Goal: Task Accomplishment & Management: Complete application form

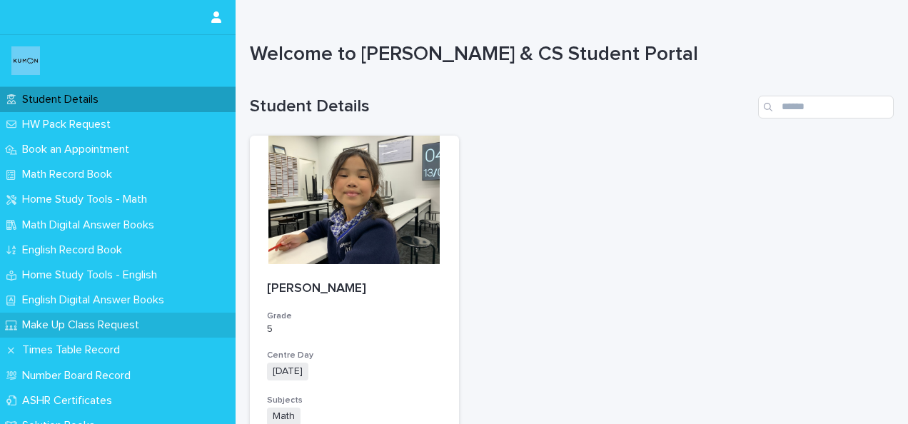
click at [77, 323] on p "Make Up Class Request" at bounding box center [83, 325] width 134 height 14
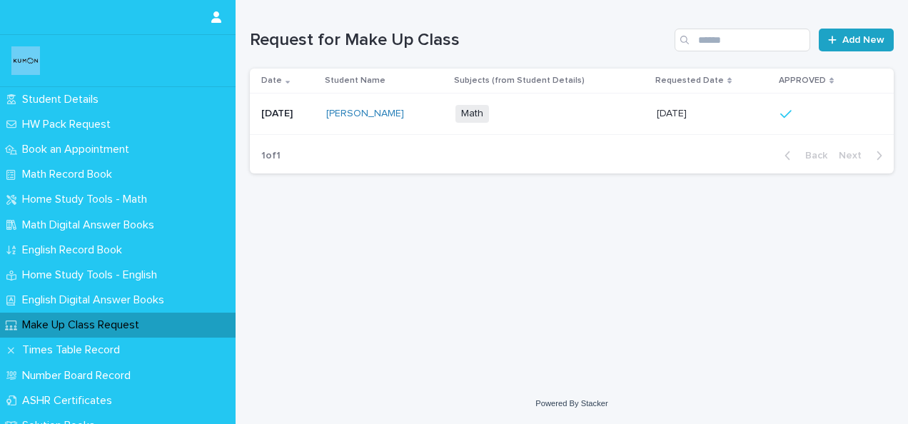
click at [855, 39] on span "Add New" at bounding box center [863, 40] width 42 height 10
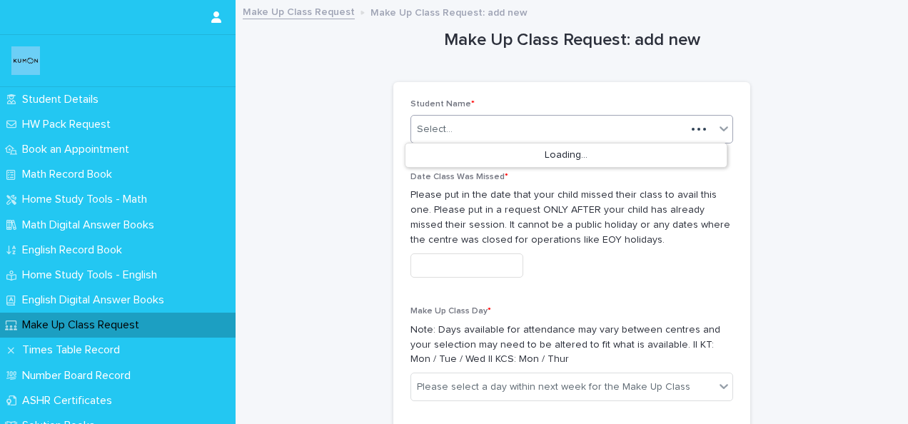
click at [476, 123] on div "Select..." at bounding box center [548, 130] width 275 height 24
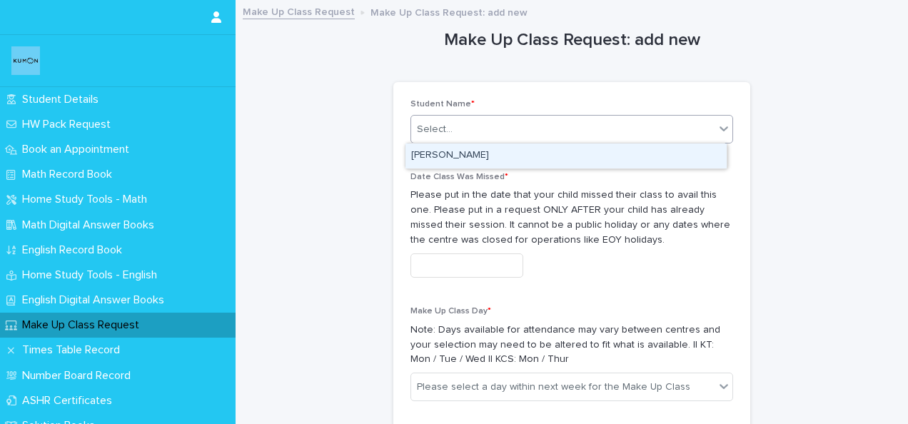
click at [470, 157] on div "SOFIA CASTRO CUBILLEJO" at bounding box center [565, 155] width 321 height 25
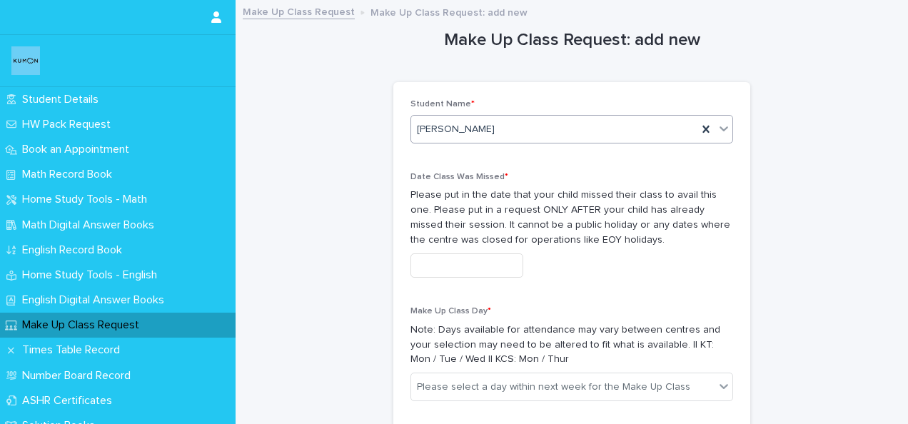
click at [473, 268] on input "text" at bounding box center [466, 265] width 113 height 25
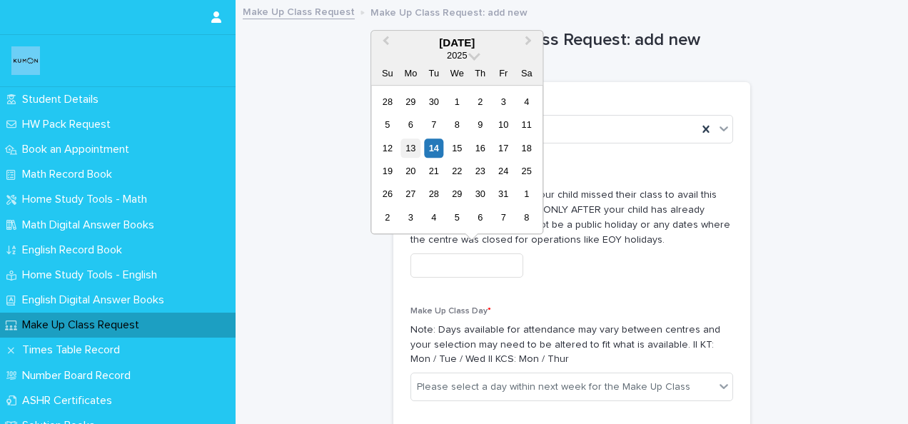
click at [415, 147] on div "13" at bounding box center [410, 147] width 19 height 19
type input "**********"
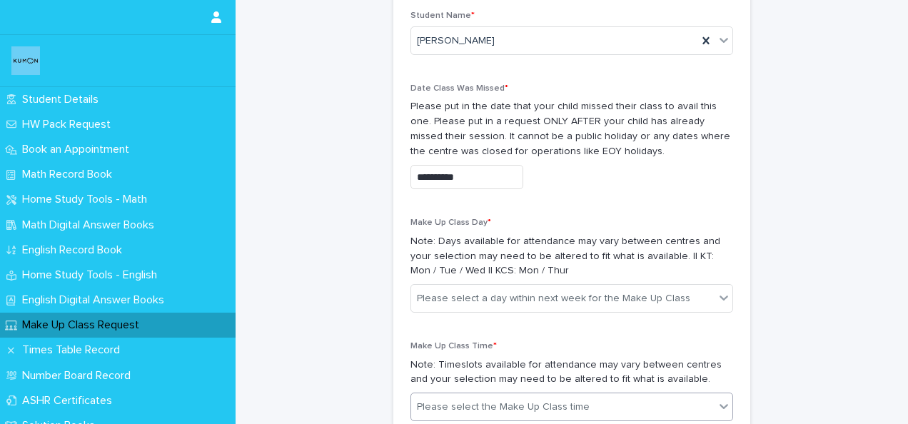
scroll to position [214, 0]
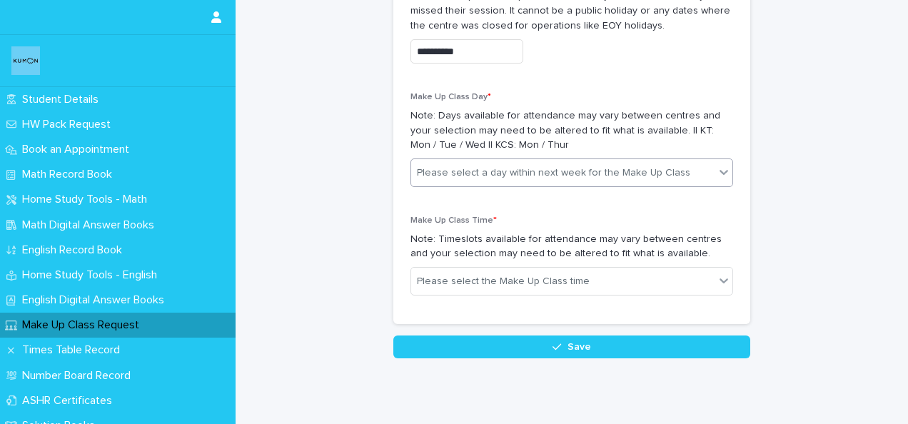
click at [464, 173] on div "Please select a day within next week for the Make Up Class" at bounding box center [553, 173] width 273 height 15
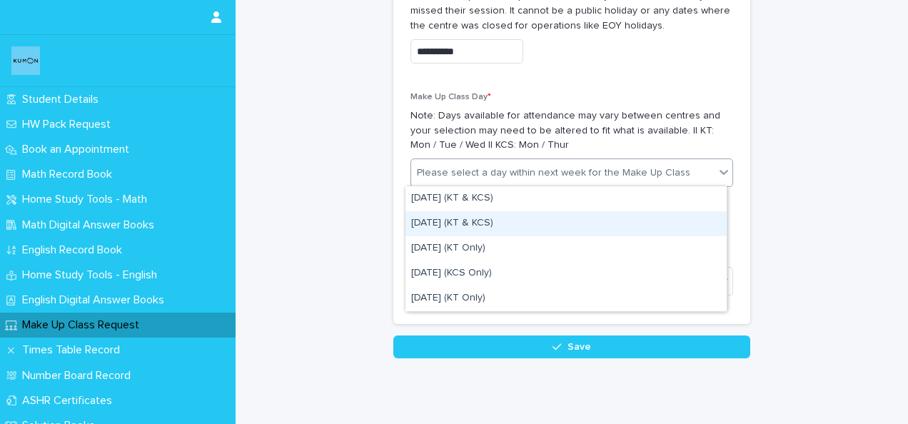
click at [466, 221] on div "Tuesday (KT & KCS)" at bounding box center [565, 223] width 321 height 25
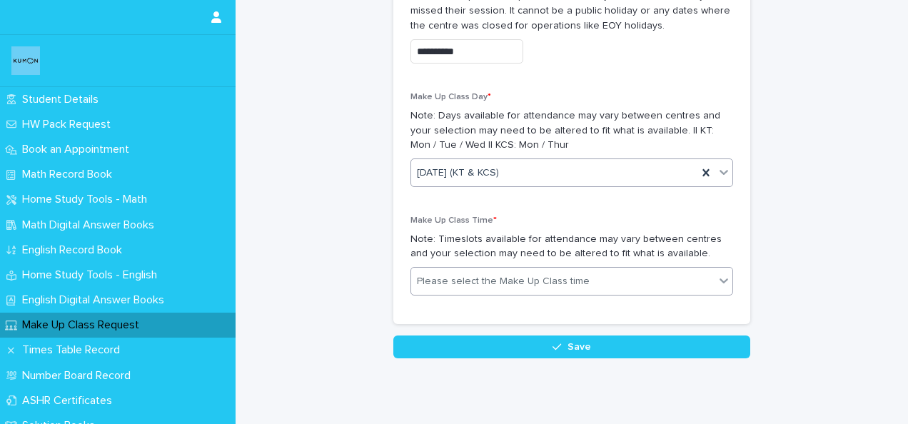
click at [457, 286] on div "Please select the Make Up Class time" at bounding box center [503, 281] width 173 height 15
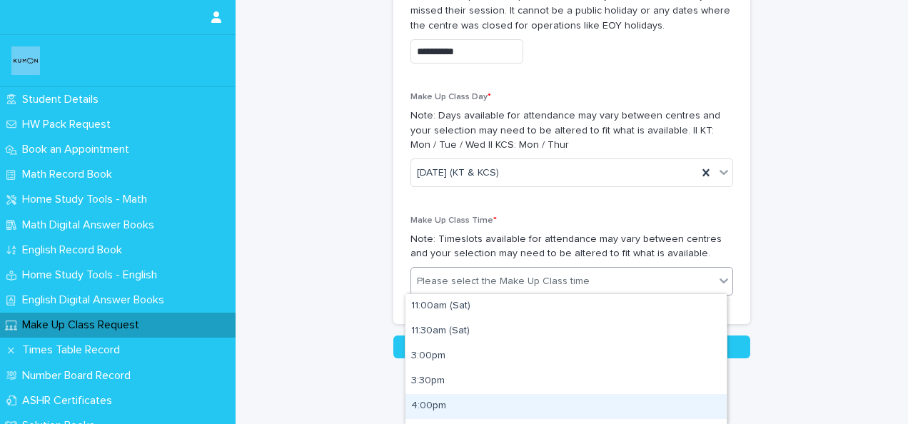
click at [435, 402] on div "4:00pm" at bounding box center [565, 406] width 321 height 25
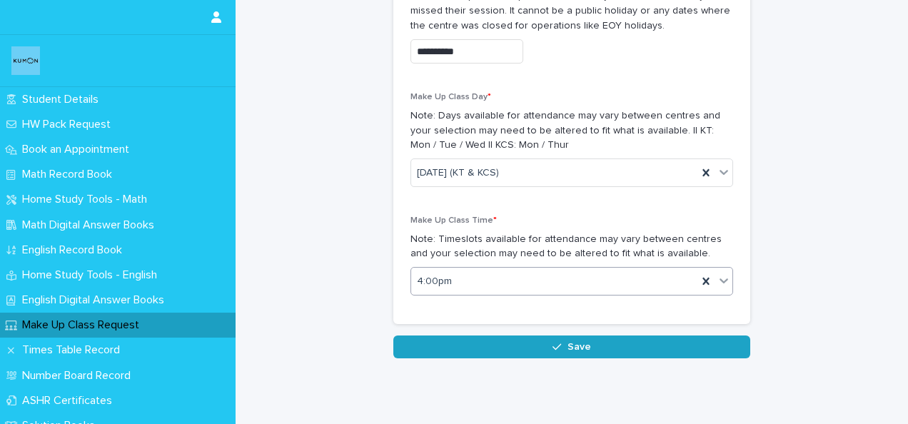
click at [547, 347] on button "Save" at bounding box center [571, 346] width 357 height 23
